Goal: Information Seeking & Learning: Check status

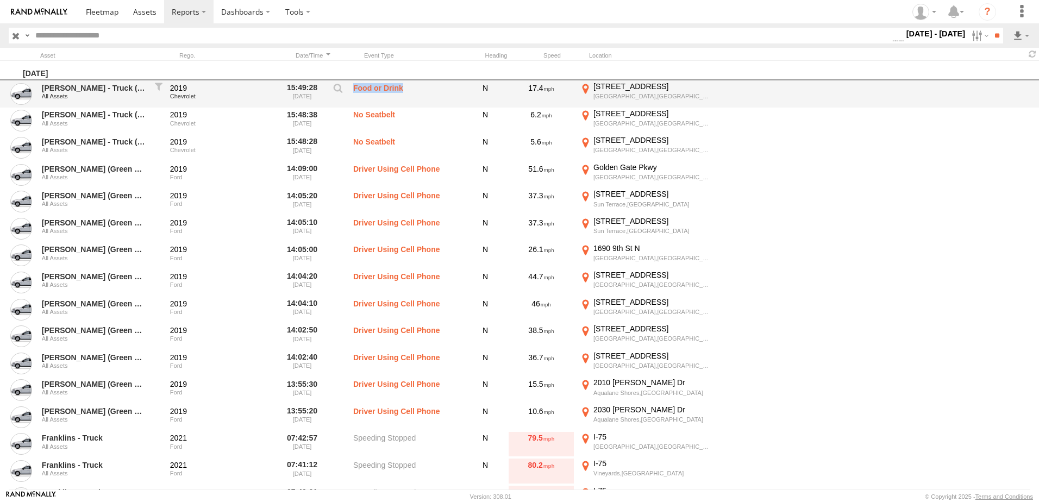
drag, startPoint x: 403, startPoint y: 89, endPoint x: 354, endPoint y: 88, distance: 48.9
click at [354, 88] on label "Food or Drink" at bounding box center [407, 94] width 109 height 25
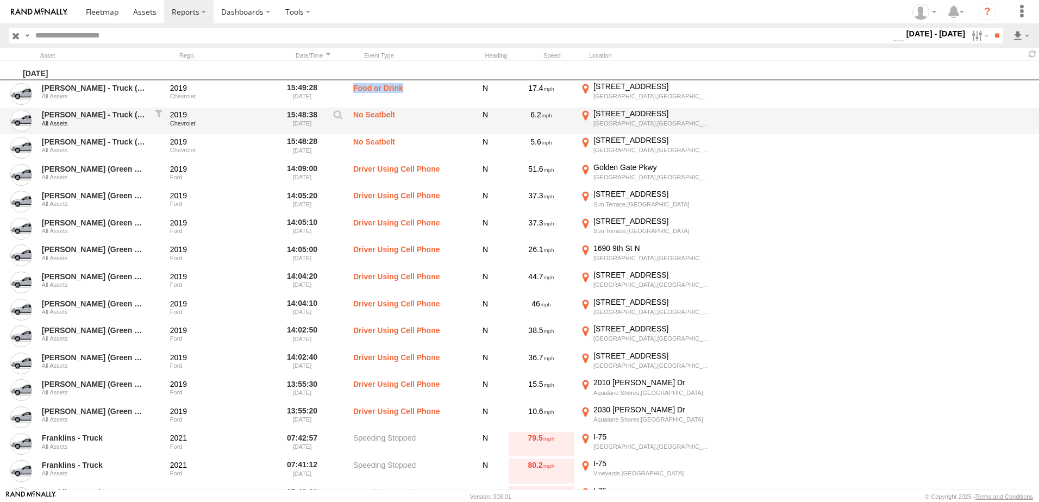
copy label "Food or Drink"
drag, startPoint x: 396, startPoint y: 117, endPoint x: 352, endPoint y: 117, distance: 44.6
click at [352, 117] on div "[PERSON_NAME] - Truck (Purple Key tag) All Assets 2019 Chevrolet 15:48:38 [DATE…" at bounding box center [519, 121] width 1039 height 27
copy label "No Seatbelt"
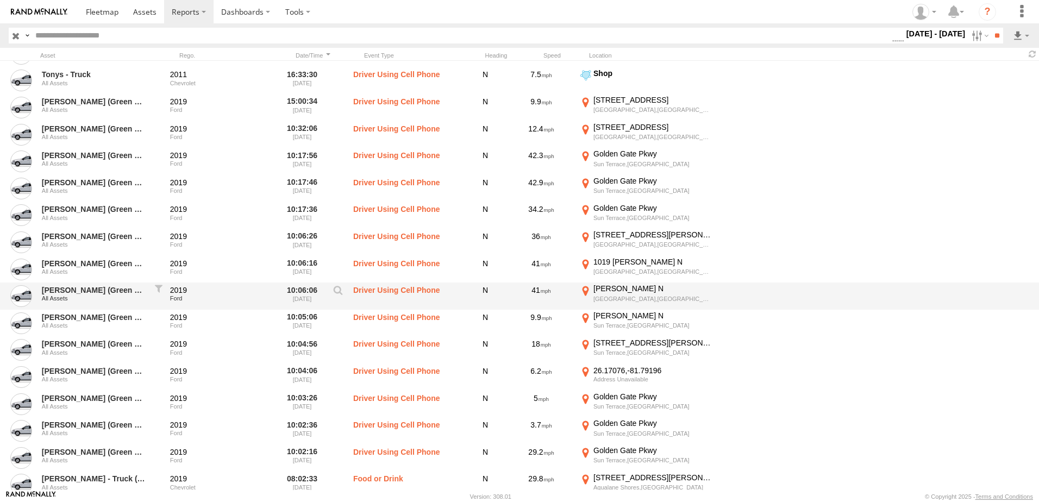
scroll to position [1425, 0]
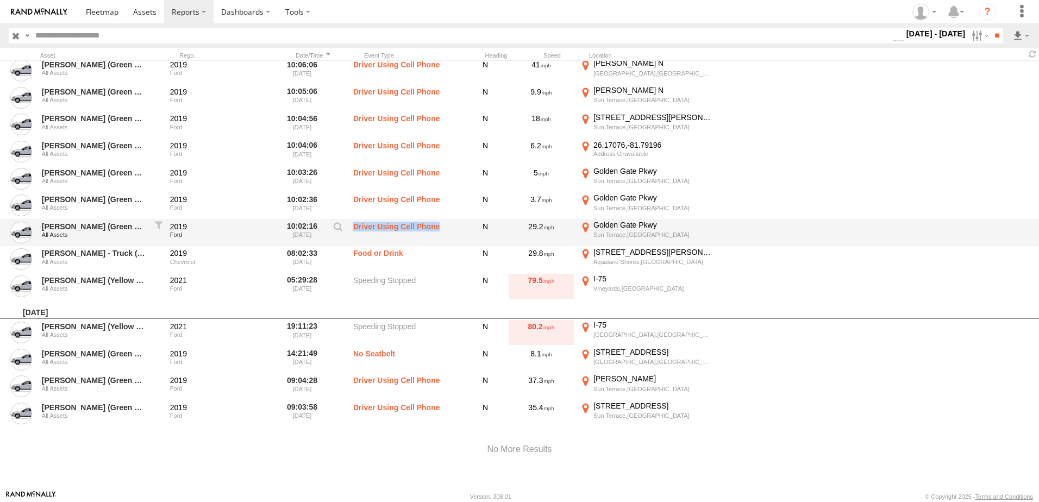
drag, startPoint x: 439, startPoint y: 223, endPoint x: 354, endPoint y: 222, distance: 84.8
click at [354, 222] on label "Driver Using Cell Phone" at bounding box center [407, 232] width 109 height 25
copy label "Driver Using Cell Phone"
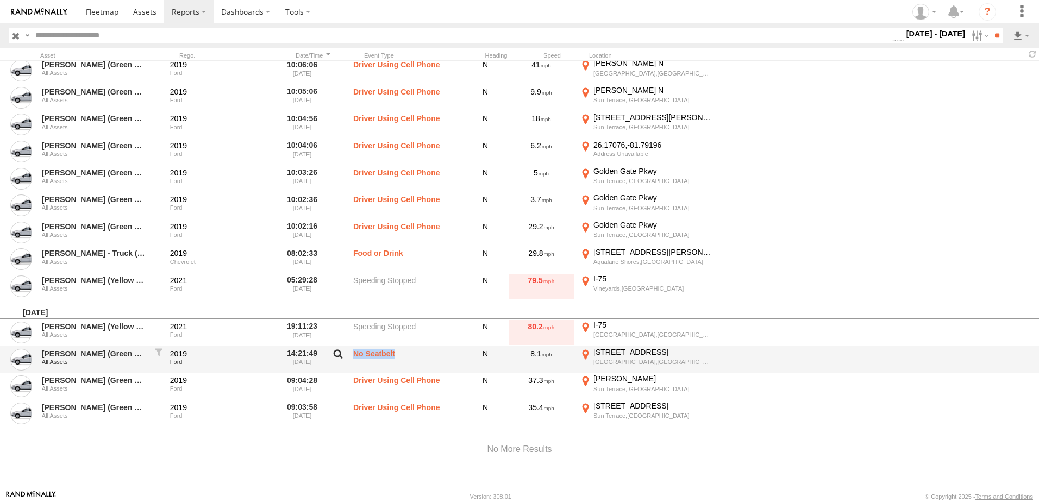
drag, startPoint x: 360, startPoint y: 349, endPoint x: 347, endPoint y: 349, distance: 13.6
click at [347, 349] on div "[PERSON_NAME] (Green Key Tag) All Assets 2019 Ford 14:21:49 [DATE] No Seatbelt …" at bounding box center [519, 359] width 1039 height 27
copy div "No Seatbelt"
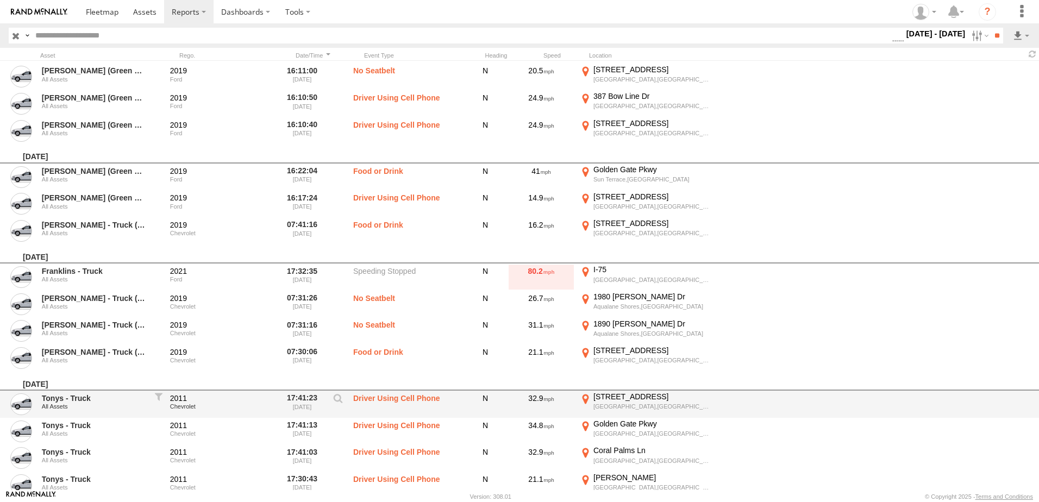
scroll to position [610, 0]
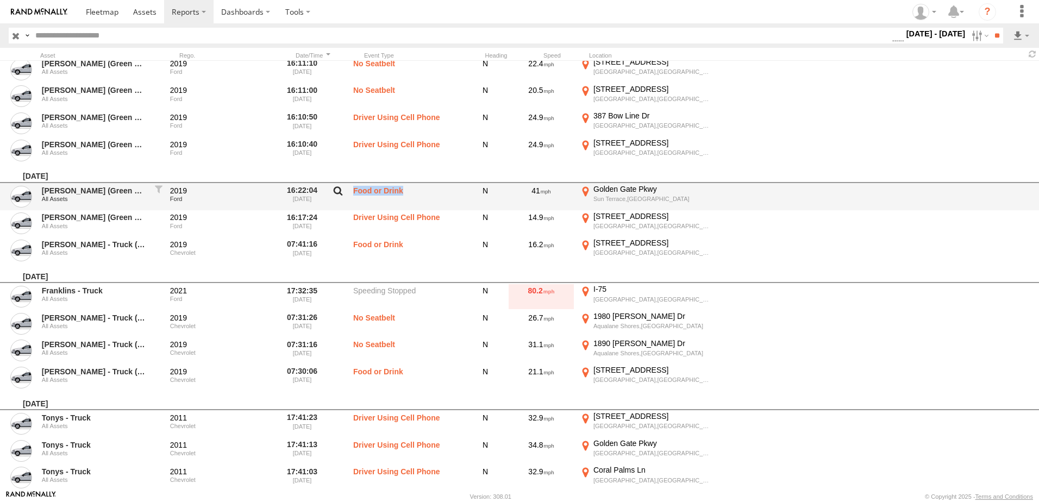
drag, startPoint x: 407, startPoint y: 192, endPoint x: 331, endPoint y: 197, distance: 76.2
click at [331, 197] on div "[PERSON_NAME] (Green Key Tag) All Assets 2019 Ford 16:22:04 [DATE] Food or Drin…" at bounding box center [519, 196] width 1039 height 27
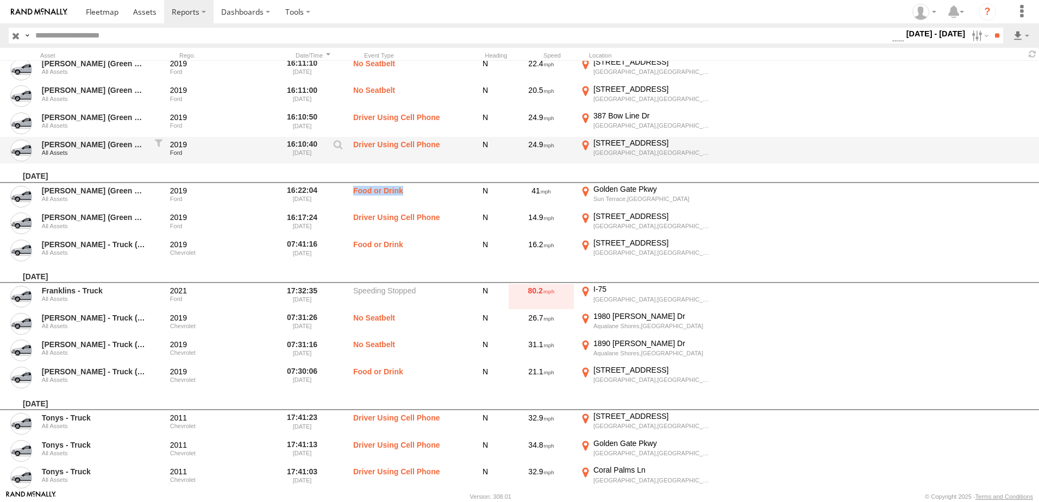
copy div "Food or Drink"
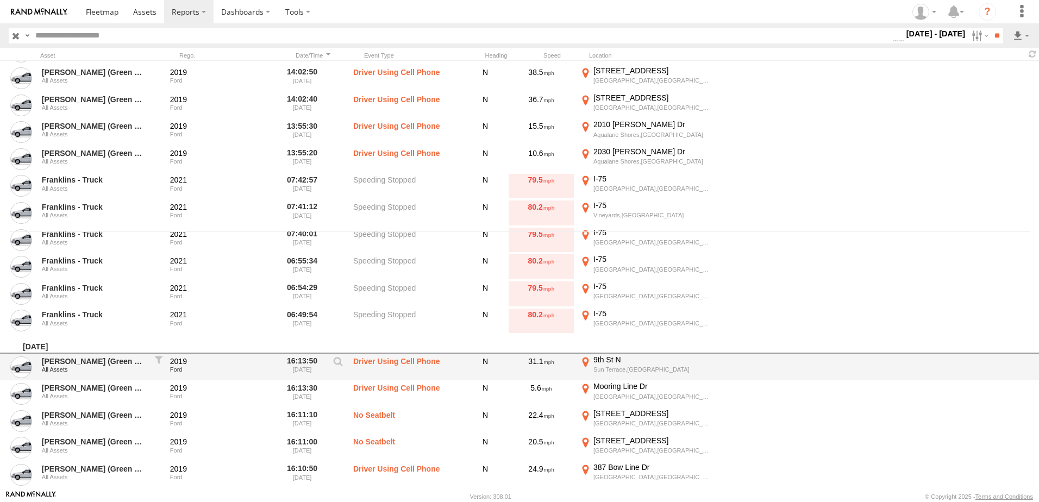
scroll to position [229, 0]
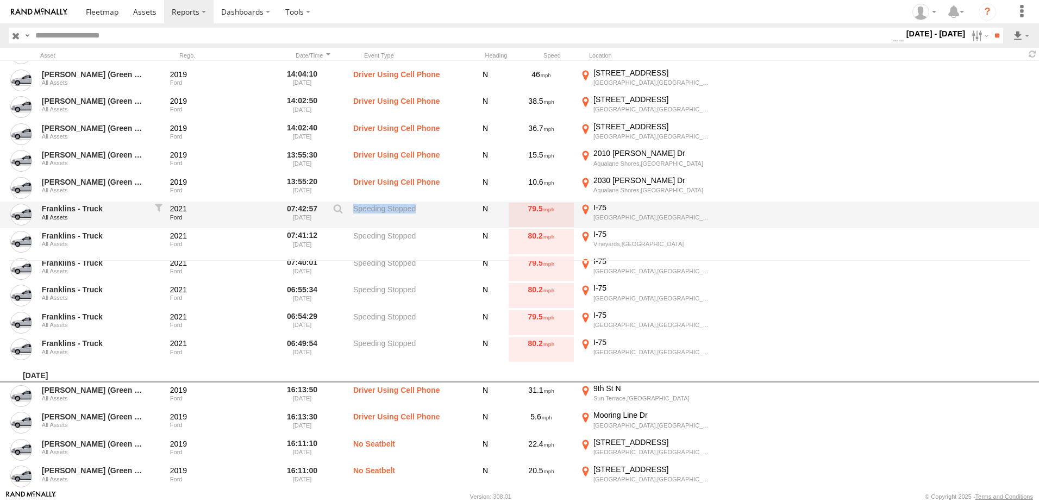
drag, startPoint x: 416, startPoint y: 210, endPoint x: 352, endPoint y: 216, distance: 64.9
click at [352, 216] on div "Franklins - Truck All Assets 2021 Ford 07:42:57 [DATE] Speeding Stopped N 79.5 …" at bounding box center [519, 215] width 1039 height 27
copy label "Speeding Stopped"
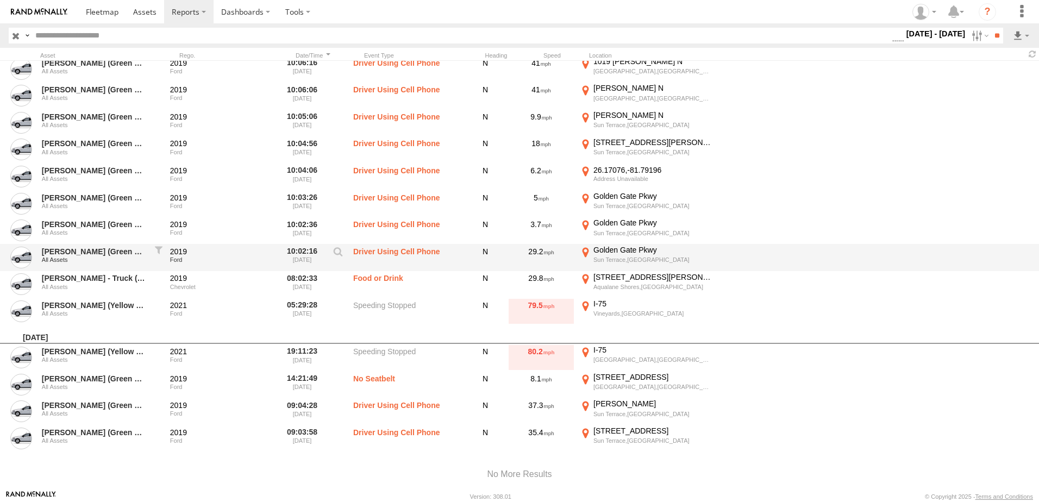
scroll to position [1413, 0]
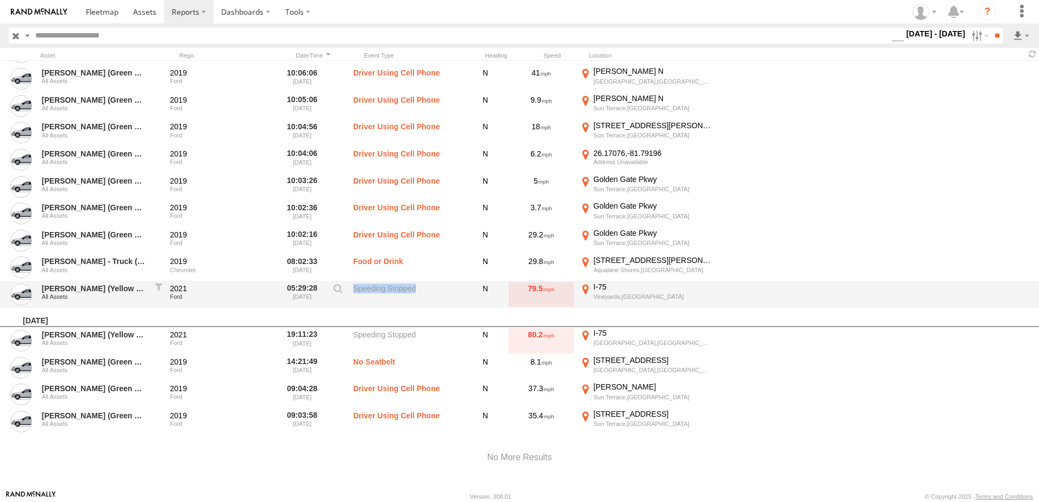
drag, startPoint x: 418, startPoint y: 290, endPoint x: 355, endPoint y: 298, distance: 63.1
click at [355, 298] on label "Speeding Stopped" at bounding box center [407, 294] width 109 height 25
copy label "Speeding Stopped"
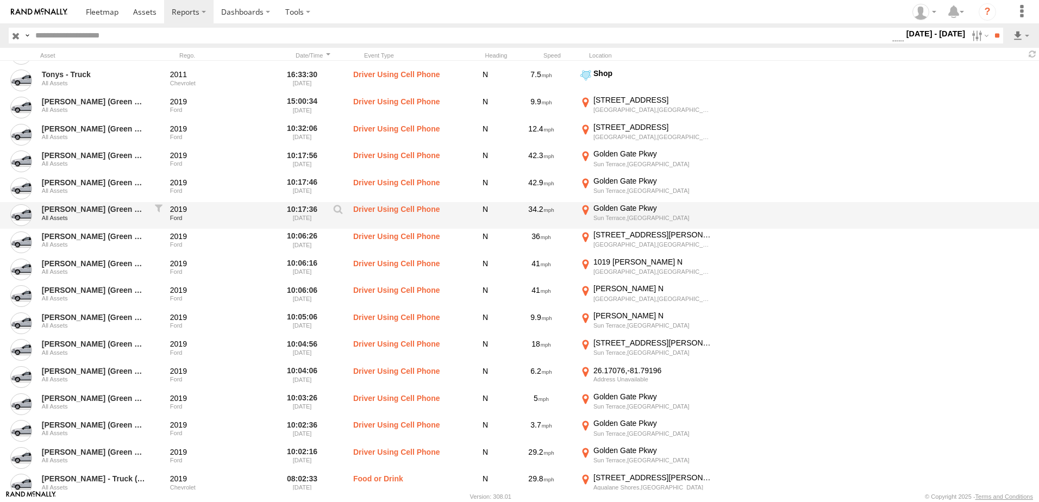
scroll to position [1425, 0]
